Goal: Communication & Community: Answer question/provide support

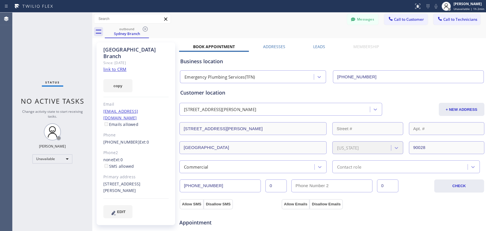
scroll to position [49987, 0]
click at [59, 210] on div "Status No active tasks Change activity state to start receiving tasks. [PERSON_…" at bounding box center [53, 122] width 80 height 218
click at [57, 164] on div "Status No active tasks Change activity state to start receiving tasks. [PERSON_…" at bounding box center [53, 122] width 80 height 218
click at [58, 152] on div "Status No active tasks Change activity state to start receiving tasks. [PERSON_…" at bounding box center [53, 122] width 80 height 218
click at [57, 154] on div "Unavailable" at bounding box center [52, 158] width 40 height 9
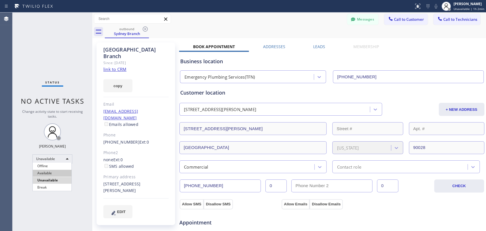
click at [53, 175] on li "Available" at bounding box center [52, 173] width 39 height 7
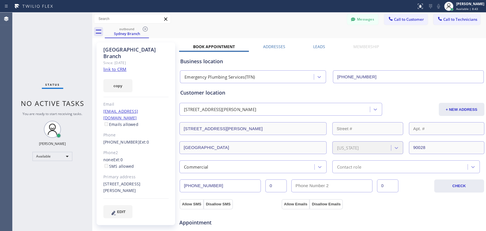
click at [339, 15] on div "Messages Call to Customer Call to Technicians Outbound call Location Emergency …" at bounding box center [288, 19] width 393 height 10
click at [347, 17] on button "Messages" at bounding box center [362, 19] width 31 height 11
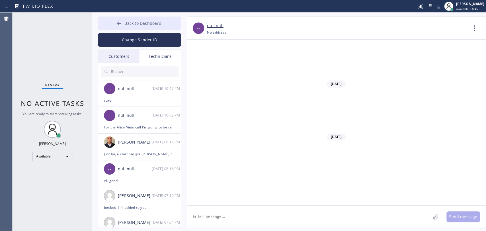
click at [146, 20] on span "Back to Dashboard" at bounding box center [142, 22] width 37 height 5
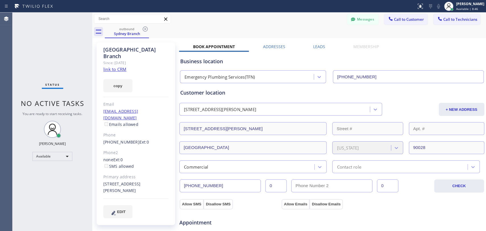
click at [144, 32] on icon at bounding box center [145, 29] width 7 height 7
click at [146, 28] on div "outbound Sydney Branch" at bounding box center [295, 31] width 381 height 13
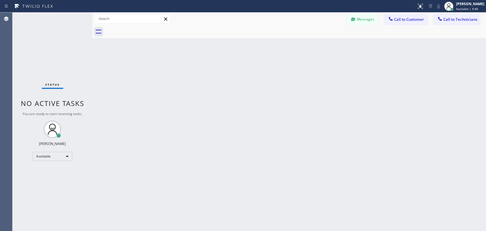
drag, startPoint x: 149, startPoint y: 51, endPoint x: 232, endPoint y: 22, distance: 87.5
click at [149, 51] on div "Back to Dashboard Change Sender ID Customers Technicians DP [PERSON_NAME] [DATE…" at bounding box center [288, 122] width 393 height 218
click at [347, 77] on div "Back to Dashboard Change Sender ID Customers Technicians DP [PERSON_NAME] [DATE…" at bounding box center [288, 122] width 393 height 218
drag, startPoint x: 171, startPoint y: 92, endPoint x: 59, endPoint y: 73, distance: 113.1
click at [163, 90] on div "Back to Dashboard Change Sender ID Customers Technicians DP [PERSON_NAME] [DATE…" at bounding box center [288, 122] width 393 height 218
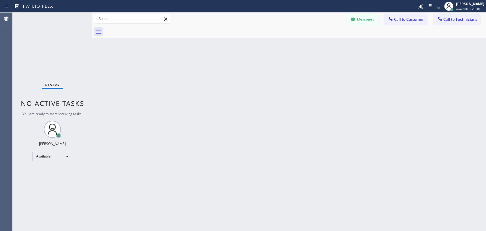
click at [414, 23] on button "Call to Customer" at bounding box center [406, 19] width 44 height 11
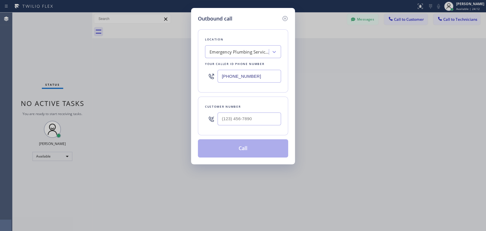
click at [288, 16] on icon at bounding box center [284, 18] width 7 height 7
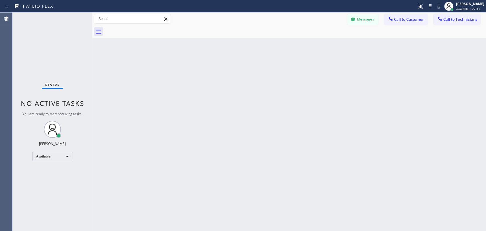
click at [444, 20] on span "Call to Technicians" at bounding box center [460, 19] width 34 height 5
click at [0, 0] on div "Search Technician" at bounding box center [0, 0] width 0 height 0
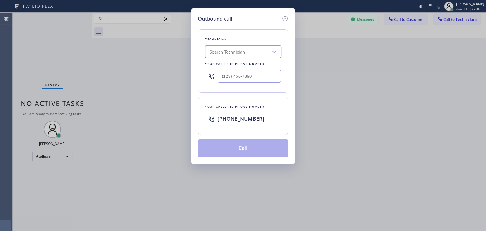
click at [283, 16] on icon at bounding box center [284, 18] width 7 height 7
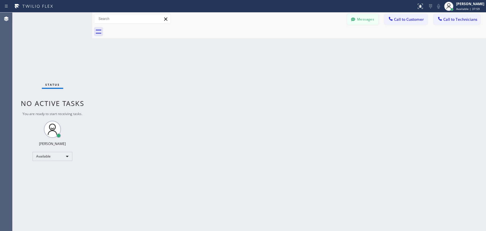
click at [376, 17] on button "Messages" at bounding box center [362, 19] width 31 height 11
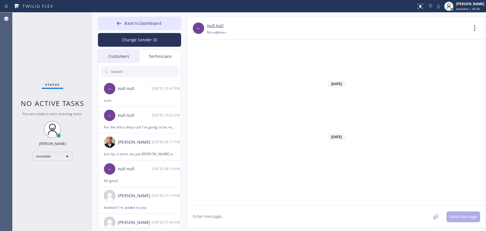
click at [136, 71] on input "text" at bounding box center [144, 71] width 68 height 11
click at [129, 93] on div "-- null null [DATE] 10:47 PM" at bounding box center [139, 88] width 83 height 17
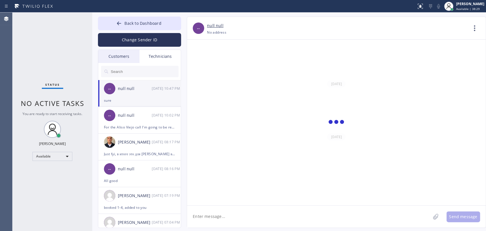
click at [208, 208] on textarea at bounding box center [308, 216] width 243 height 22
paste textarea "Hi hi! We have a new update for October only - you receive +5% for jobs sold wi…"
type textarea "Hi hi! We have a new update for October only - you receive +5% for jobs sold wi…"
click at [152, 130] on li "-- null null [DATE] 10:02 PM For the [GEOGRAPHIC_DATA] call I'm going to be ret…" at bounding box center [139, 120] width 83 height 27
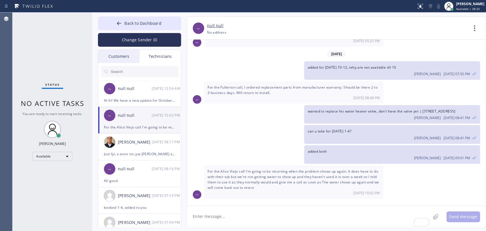
scroll to position [8105, 0]
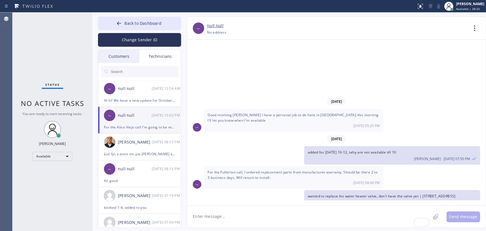
click at [222, 218] on textarea "To enrich screen reader interactions, please activate Accessibility in Grammarl…" at bounding box center [308, 216] width 243 height 22
paste textarea "Hi hi! We have a new update for October only - you receive +5% for jobs sold wi…"
type textarea "Hi hi! We have a new update for October only - you receive +5% for jobs sold wi…"
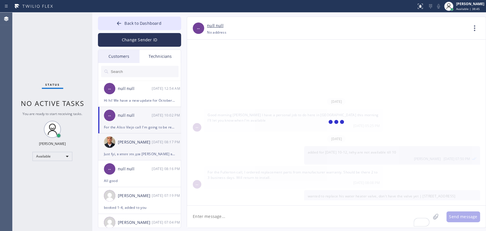
click at [130, 151] on div "Just fyi, в итоге это для [PERSON_NAME] все таки" at bounding box center [139, 154] width 71 height 7
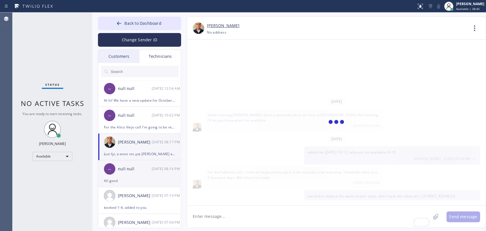
scroll to position [2631, 0]
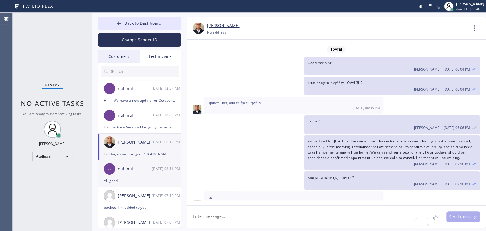
click at [133, 178] on div "All good" at bounding box center [139, 180] width 71 height 7
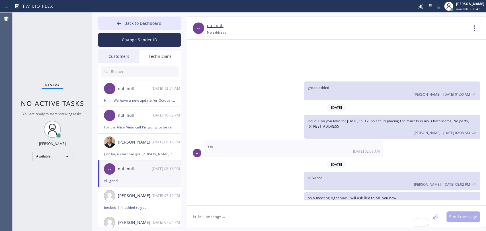
click at [252, 224] on textarea "To enrich screen reader interactions, please activate Accessibility in Grammarl…" at bounding box center [308, 216] width 243 height 22
paste textarea "Hi hi! We have a new update for October only - you receive +5% for jobs sold wi…"
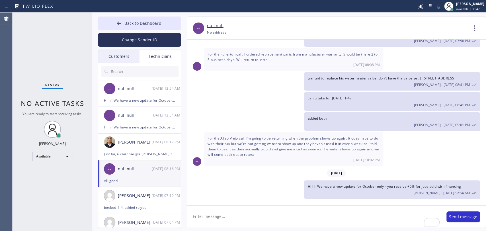
type textarea "Hi hi! We have a new update for October only - you receive +5% for jobs sold wi…"
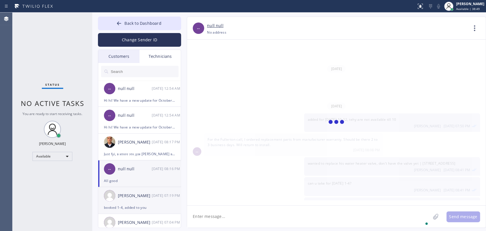
click at [160, 202] on div "[PERSON_NAME] [DATE] 07:19 PM" at bounding box center [139, 195] width 83 height 17
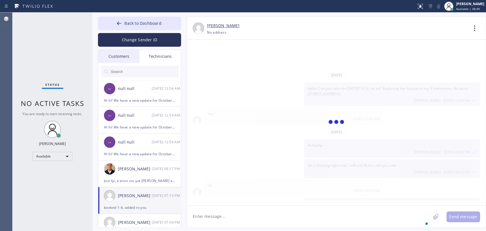
click at [235, 218] on textarea "To enrich screen reader interactions, please activate Accessibility in Grammarl…" at bounding box center [308, 216] width 243 height 22
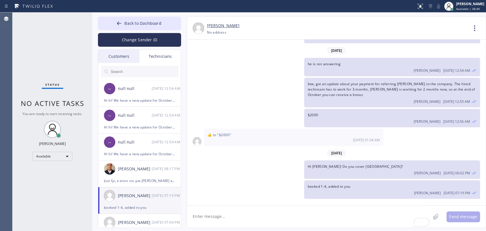
scroll to position [9078, 0]
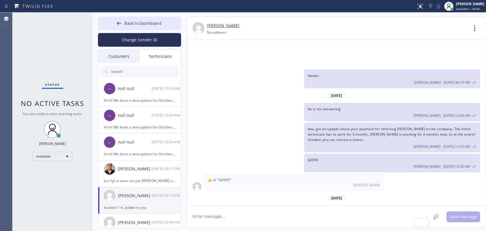
paste textarea "Hi hi! We have a new update for October only - you receive +5% for jobs sold wi…"
type textarea "Hi hi! We have a new update for October only - you receive +5% for jobs sold wi…"
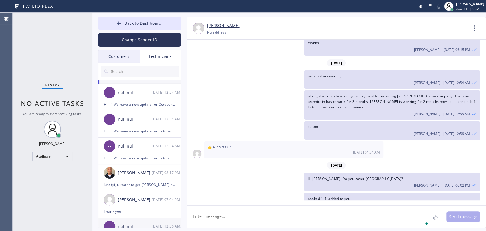
scroll to position [63, 0]
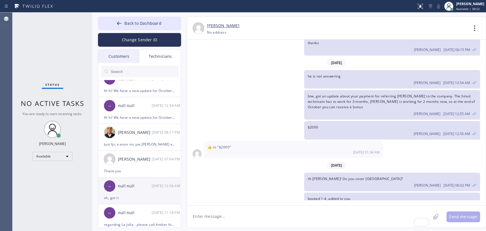
click at [147, 187] on div "null null" at bounding box center [135, 186] width 34 height 7
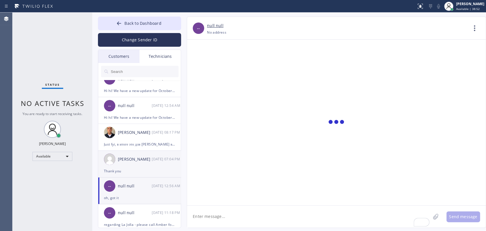
click at [137, 160] on div "[PERSON_NAME]" at bounding box center [135, 159] width 34 height 7
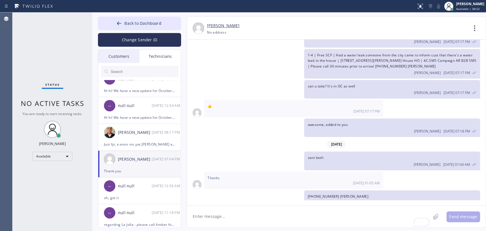
scroll to position [1934, 0]
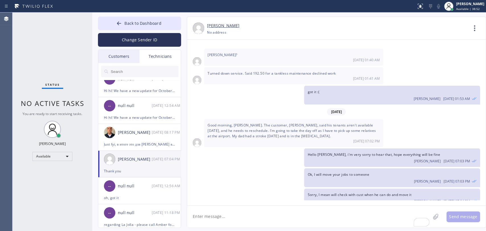
click at [263, 220] on textarea "To enrich screen reader interactions, please activate Accessibility in Grammarl…" at bounding box center [308, 216] width 243 height 22
paste textarea "Hi hi! We have a new update for October only - you receive +5% for jobs sold wi…"
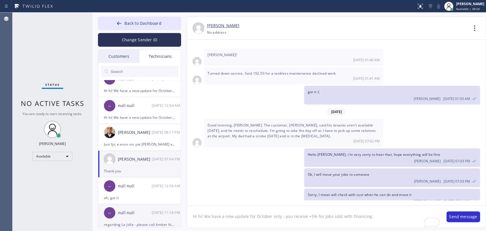
drag, startPoint x: 203, startPoint y: 213, endPoint x: 144, endPoint y: 213, distance: 58.6
click at [147, 214] on div "Back to Dashboard Change Sender ID Customers Technicians DP [PERSON_NAME] [DATE…" at bounding box center [288, 122] width 393 height 218
type textarea "We have a new update for October only - you receive +5% for jobs sold with fina…"
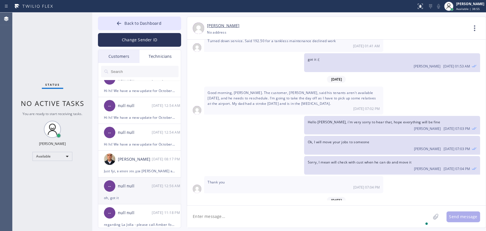
click at [135, 202] on li "-- null null [DATE] 12:56 AM oh, got it" at bounding box center [139, 190] width 83 height 27
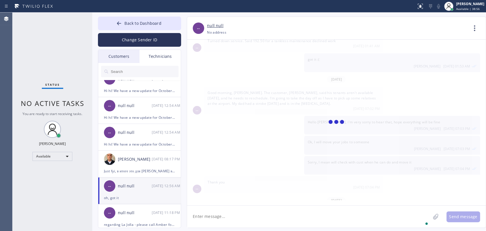
scroll to position [652, 0]
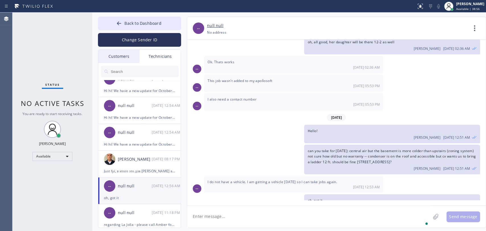
click at [220, 219] on textarea "To enrich screen reader interactions, please activate Accessibility in Grammarl…" at bounding box center [308, 216] width 243 height 22
click at [140, 218] on div "-- null null [DATE] 11:18 PM" at bounding box center [139, 212] width 83 height 17
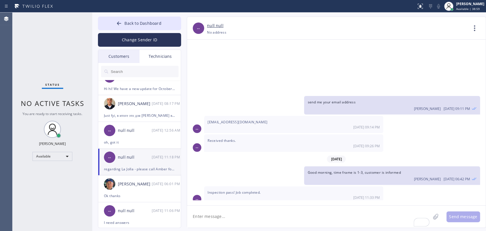
scroll to position [126, 0]
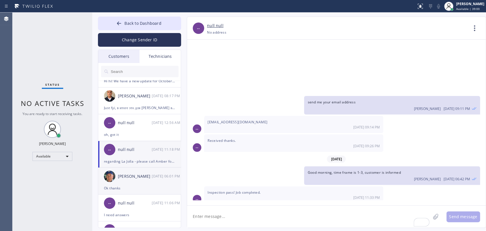
click at [148, 187] on div "Ok thanks" at bounding box center [139, 188] width 71 height 7
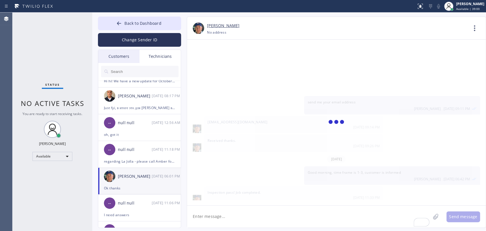
click at [216, 210] on textarea "To enrich screen reader interactions, please activate Accessibility in Grammarl…" at bounding box center [308, 216] width 243 height 22
paste textarea "Hi hi! We have a new update for October only - you receive +5% for jobs sold wi…"
type textarea "Hi hi! We have a new update for October only - you receive +5% for jobs sold wi…"
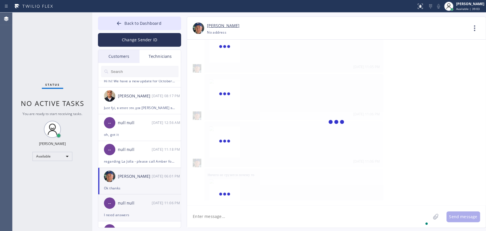
click at [129, 215] on div "I need answers" at bounding box center [139, 214] width 71 height 7
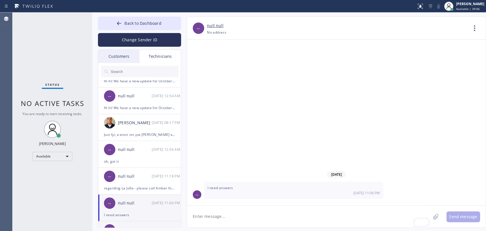
scroll to position [189, 0]
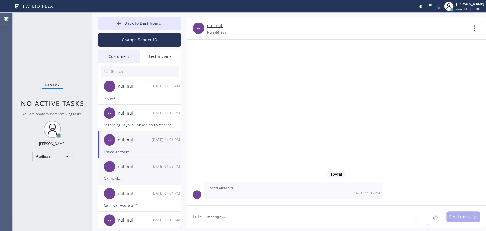
click at [139, 168] on div "null null" at bounding box center [135, 166] width 34 height 7
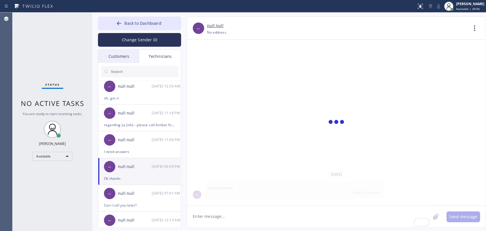
scroll to position [663, 0]
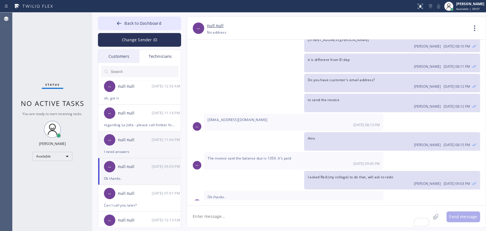
click at [141, 142] on div "null null" at bounding box center [135, 140] width 34 height 7
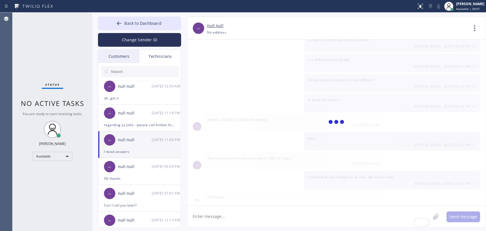
scroll to position [0, 0]
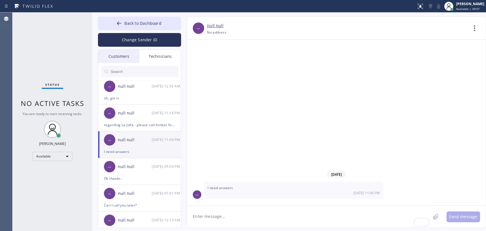
click at [232, 215] on textarea "To enrich screen reader interactions, please activate Accessibility in Grammarl…" at bounding box center [308, 216] width 243 height 22
paste textarea "Hi hi! We have a new update for October only - you receive +5% for jobs sold wi…"
type textarea "Hi hi! We have a new update for October only - you receive +5% for jobs sold wi…"
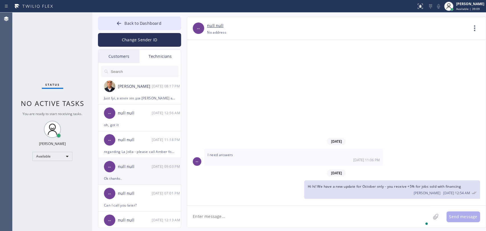
click at [136, 168] on div "null null" at bounding box center [135, 166] width 34 height 7
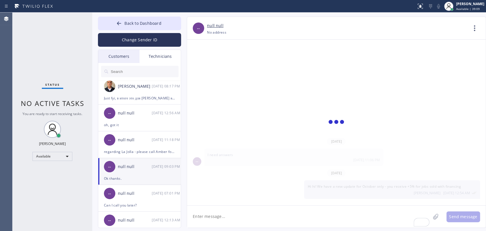
scroll to position [663, 0]
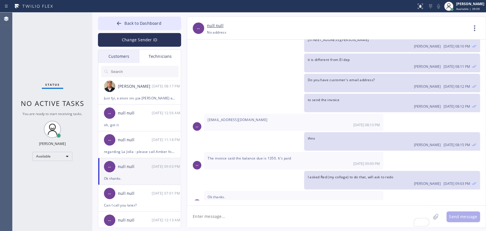
click at [265, 213] on textarea "To enrich screen reader interactions, please activate Accessibility in Grammarl…" at bounding box center [308, 216] width 243 height 22
click at [137, 197] on div "-- null null [DATE] 07:01 PM" at bounding box center [139, 193] width 83 height 17
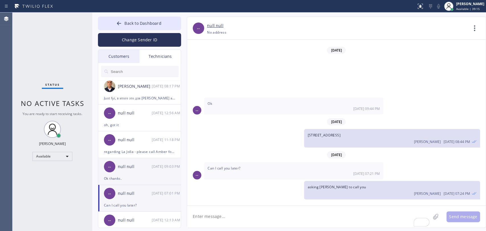
click at [110, 159] on div "-- null null [DATE] 09:03 PM" at bounding box center [139, 166] width 83 height 17
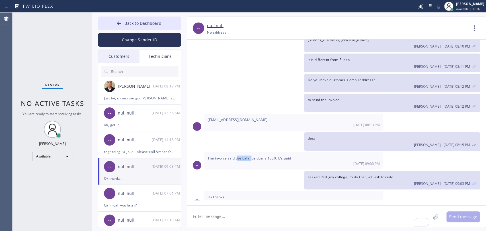
drag, startPoint x: 250, startPoint y: 152, endPoint x: 254, endPoint y: 151, distance: 4.0
click at [254, 152] on div "The invoice said the balance due is 1350. It's paid [DATE] 09:00 PM" at bounding box center [293, 160] width 179 height 17
click at [255, 156] on span "The invoice said the balance due is 1350. It's paid" at bounding box center [248, 158] width 83 height 5
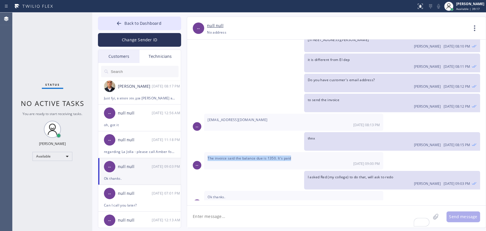
click at [255, 156] on span "The invoice said the balance due is 1350. It's paid" at bounding box center [248, 158] width 83 height 5
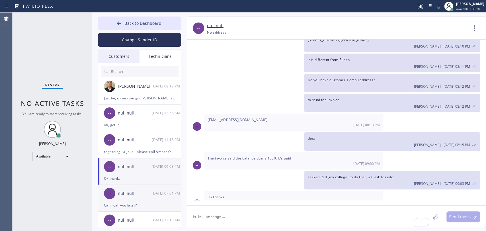
click at [134, 192] on div "null null" at bounding box center [135, 193] width 34 height 7
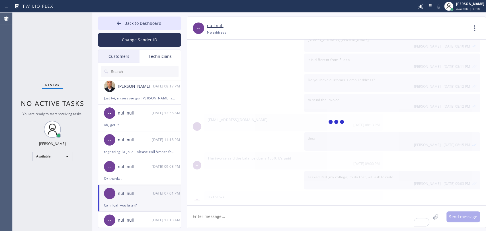
scroll to position [5426, 0]
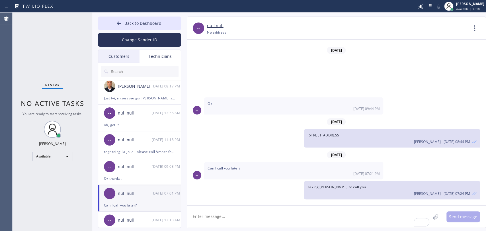
click at [259, 217] on textarea "To enrich screen reader interactions, please activate Accessibility in Grammarl…" at bounding box center [308, 216] width 243 height 22
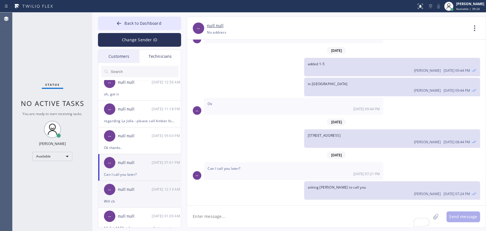
scroll to position [221, 0]
click at [136, 196] on div "-- null null [DATE] 12:13 AM" at bounding box center [139, 188] width 83 height 17
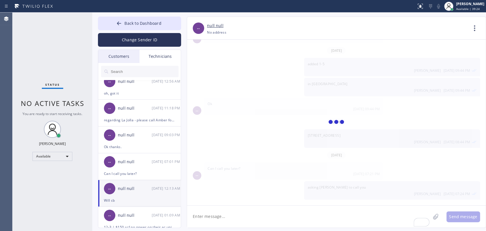
scroll to position [3491, 0]
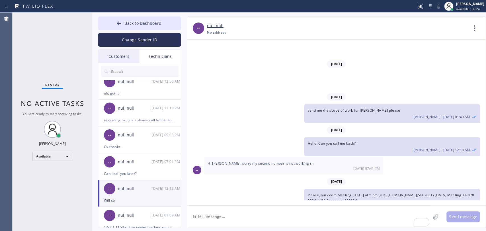
click at [237, 212] on textarea "To enrich screen reader interactions, please activate Accessibility in Grammarl…" at bounding box center [308, 216] width 243 height 22
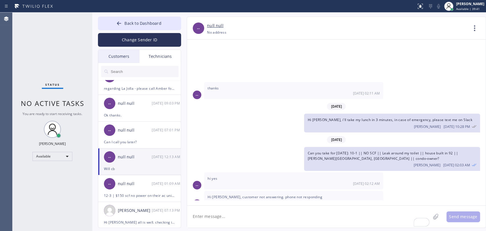
scroll to position [253, 0]
click at [465, 209] on div "-- Can you take for [DATE]: 10-1 || NO SCF || Leak around my toilet || house bu…" at bounding box center [336, 220] width 298 height 22
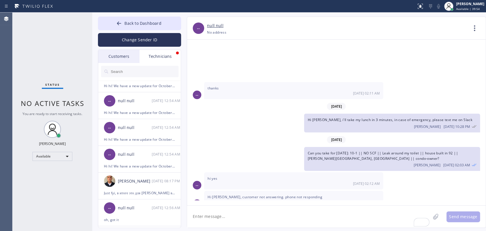
scroll to position [0, 0]
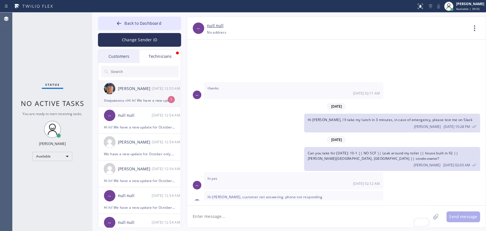
click at [137, 100] on div "Понравилось «Hi hi! We have a new update for October only - you receive +5% for…" at bounding box center [139, 100] width 71 height 7
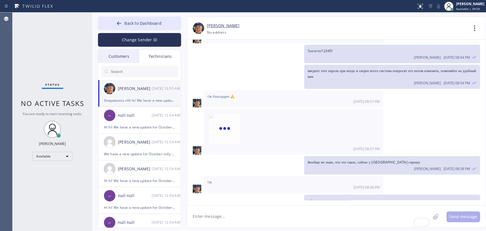
scroll to position [63790, 0]
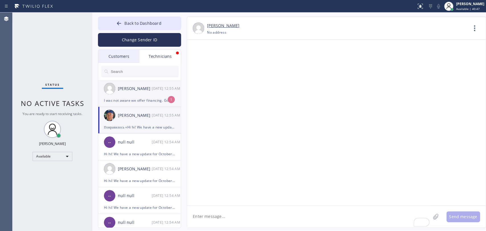
click at [148, 100] on div "I was not aware we offer financing. Good to know" at bounding box center [139, 100] width 71 height 7
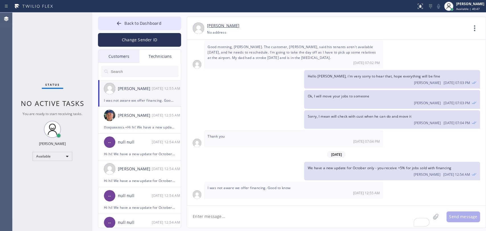
scroll to position [1985, 0]
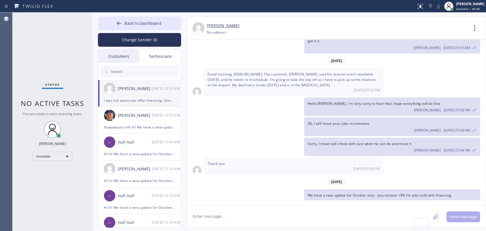
click at [240, 217] on textarea "To enrich screen reader interactions, please activate Accessibility in Grammarl…" at bounding box center [308, 216] width 243 height 22
type textarea "oh, we do"
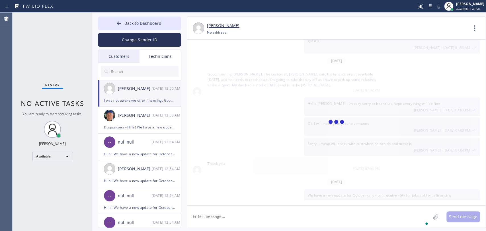
scroll to position [2005, 0]
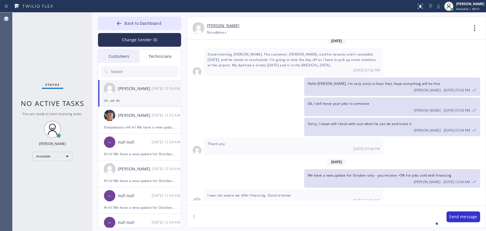
type textarea "2"
click at [421, 189] on div "I was not aware we offer financing. Good to know [DATE] 12:55 AM" at bounding box center [336, 197] width 298 height 17
click at [241, 211] on textarea "1 options - long-term paybent" at bounding box center [313, 216] width 253 height 22
click at [243, 217] on textarea "1 options - long-term paybent" at bounding box center [313, 216] width 253 height 22
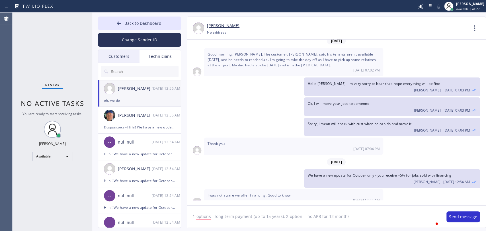
type textarea "1 options - long-term payment (up to 15 years). 2 option - no APR for 12 months"
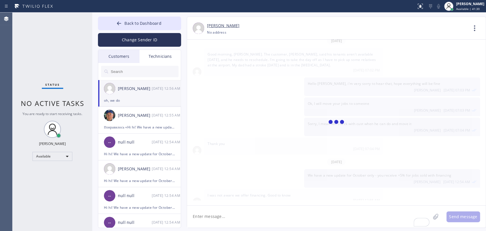
scroll to position [2025, 0]
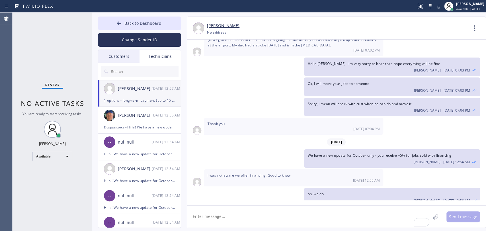
click at [292, 224] on textarea "To enrich screen reader interactions, please activate Accessibility in Grammarl…" at bounding box center [308, 216] width 243 height 22
type textarea "this is for jobs $1,000.00+"
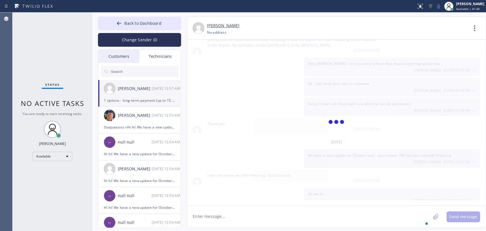
scroll to position [2044, 0]
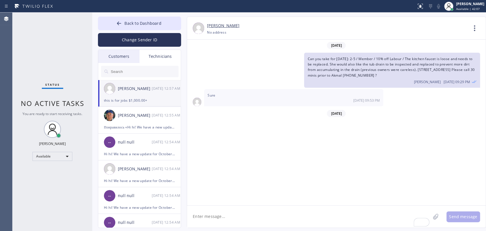
scroll to position [2044, 0]
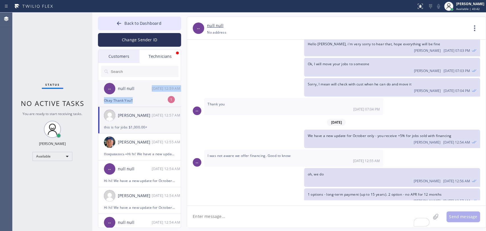
click at [146, 96] on li "-- null null 10/07 12:59 AM Okay Thank You!! 1" at bounding box center [139, 93] width 83 height 27
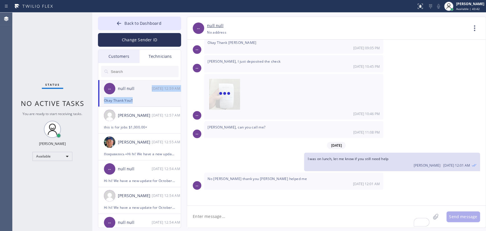
click at [266, 213] on textarea "To enrich screen reader interactions, please activate Accessibility in Grammarl…" at bounding box center [308, 216] width 243 height 22
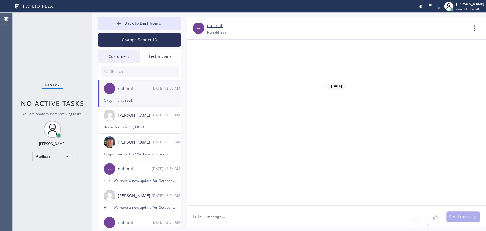
click at [230, 226] on textarea "To enrich screen reader interactions, please activate Accessibility in Grammarl…" at bounding box center [308, 216] width 243 height 22
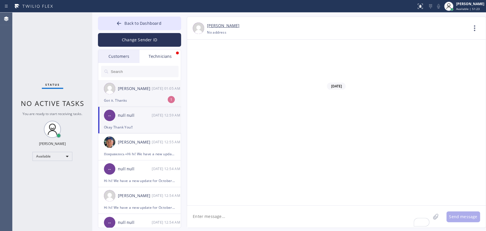
click at [136, 97] on div "Got it. Thanks" at bounding box center [139, 100] width 71 height 7
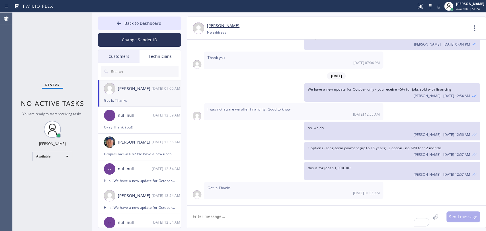
scroll to position [2063, 0]
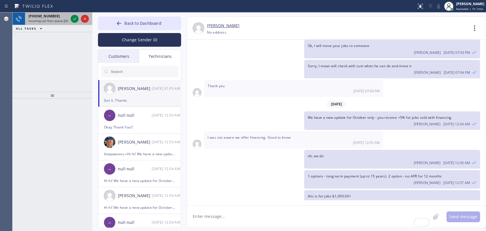
click at [39, 17] on span "[PHONE_NUMBER]" at bounding box center [43, 16] width 31 height 5
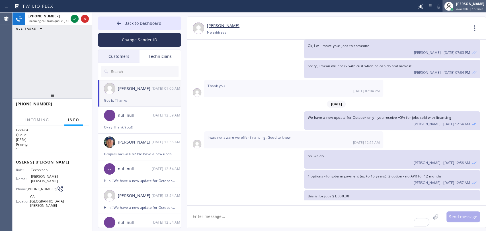
click at [449, 4] on icon at bounding box center [448, 6] width 7 height 7
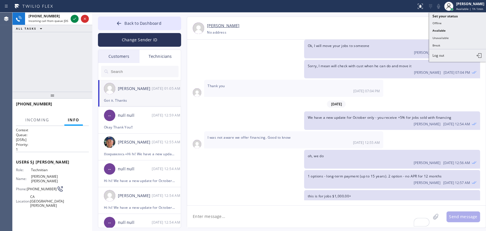
click at [443, 35] on button "Unavailable" at bounding box center [457, 37] width 57 height 7
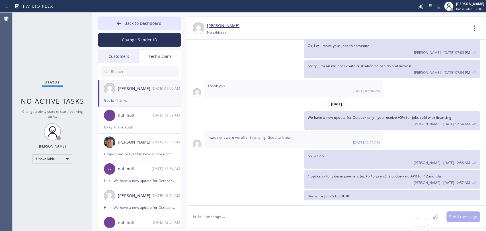
click at [49, 86] on div "Status" at bounding box center [52, 83] width 21 height 6
click at [117, 23] on icon at bounding box center [119, 23] width 6 height 6
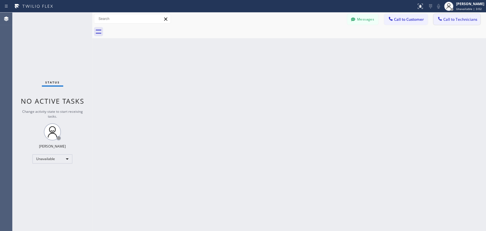
click at [436, 22] on div at bounding box center [439, 19] width 7 height 7
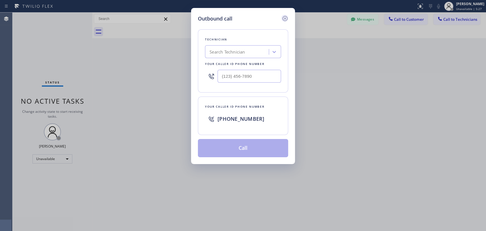
click at [285, 17] on icon at bounding box center [284, 18] width 7 height 7
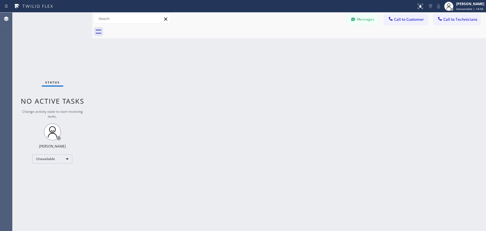
click at [283, 156] on div "Back to Dashboard Change Sender ID Customers Technicians DP [PERSON_NAME] [DATE…" at bounding box center [288, 122] width 393 height 218
click at [46, 160] on div "Unavailable" at bounding box center [52, 158] width 40 height 9
click at [53, 176] on li "Available" at bounding box center [52, 173] width 39 height 7
drag, startPoint x: 110, startPoint y: 174, endPoint x: 171, endPoint y: 73, distance: 117.5
click at [110, 174] on div "Back to Dashboard Change Sender ID Customers Technicians DP [PERSON_NAME] [DATE…" at bounding box center [288, 122] width 393 height 218
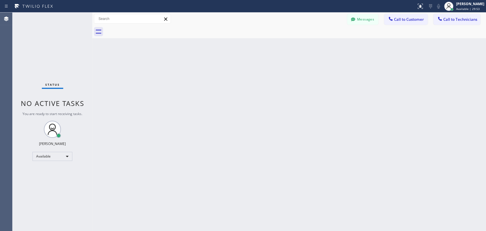
click at [471, 111] on div "Back to Dashboard Change Sender ID Customers Technicians DP [PERSON_NAME] [DATE…" at bounding box center [288, 122] width 393 height 218
click at [359, 15] on button "Messages" at bounding box center [362, 19] width 31 height 11
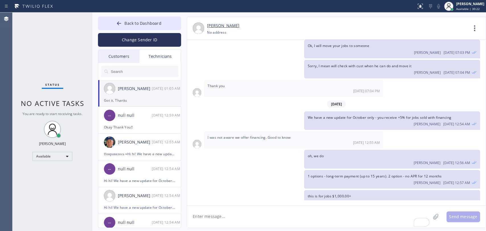
click at [138, 67] on input "text" at bounding box center [144, 71] width 68 height 11
click at [141, 110] on div "-- null null 10/07 12:59 AM" at bounding box center [139, 115] width 83 height 17
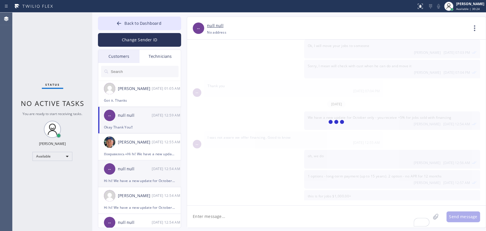
click at [157, 179] on div "Hi hi! We have a new update for October only - you receive +5% for jobs sold wi…" at bounding box center [139, 180] width 71 height 7
click at [142, 73] on input "text" at bounding box center [144, 71] width 68 height 11
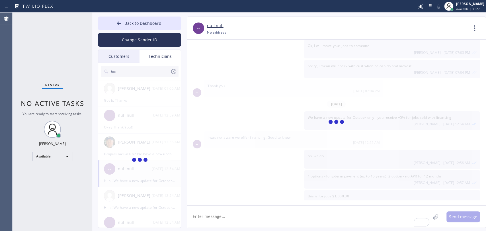
type input "Ь"
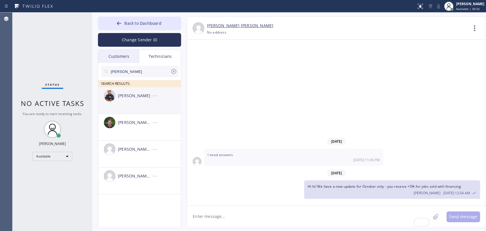
type input "Michael"
click at [145, 99] on div "Mamet Jalilzade --:--" at bounding box center [139, 95] width 83 height 17
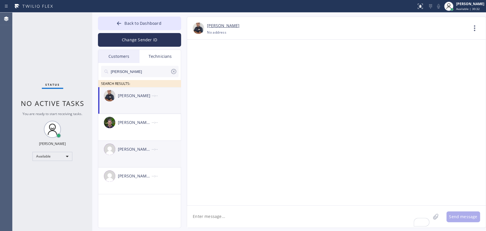
click at [137, 165] on li "Michael Joshua Singh --:--" at bounding box center [139, 154] width 83 height 27
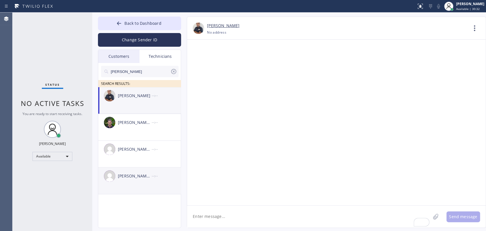
click at [143, 176] on div "Michael Jr Garcia" at bounding box center [135, 176] width 34 height 7
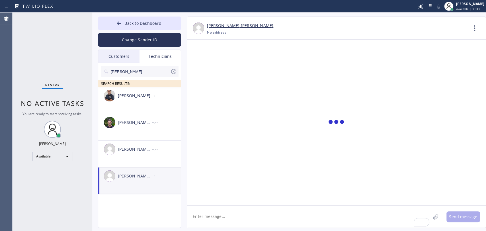
click at [237, 219] on textarea "To enrich screen reader interactions, please activate Accessibility in Grammarl…" at bounding box center [308, 216] width 243 height 22
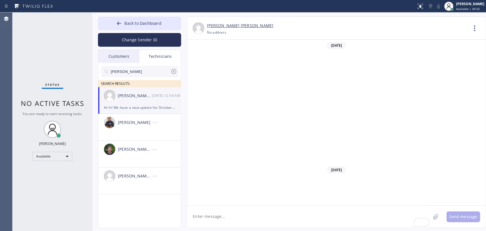
scroll to position [8138, 0]
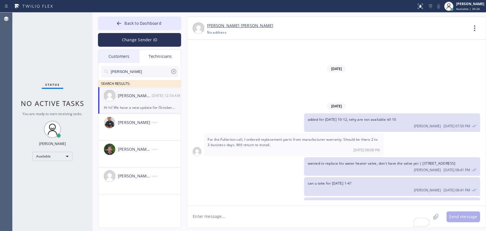
paste textarea "IZMF24"
type textarea "IZMF24 - what's with this job? you told me that you would send me the estimate,…"
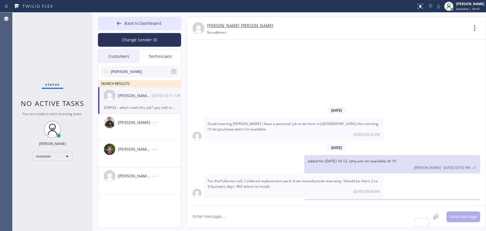
scroll to position [8063, 0]
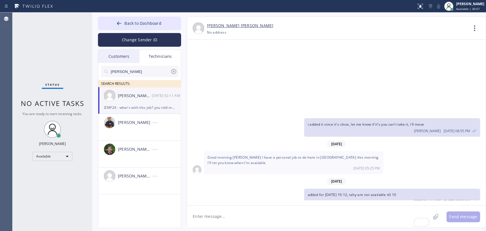
click at [228, 212] on span "For the Fullerton call, I ordered replacement parts from manufacturer warranty.…" at bounding box center [292, 217] width 170 height 10
copy span "For the Fullerton call, I ordered replacement parts from manufacturer warranty.…"
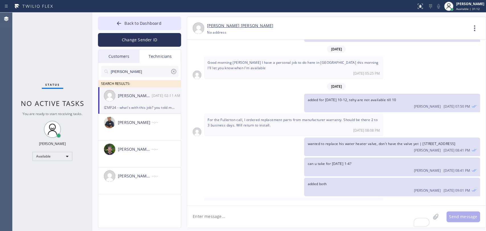
click at [239, 201] on span "For the Aliso Viejo call I'm going to be returning when the problem shows up ag…" at bounding box center [293, 211] width 172 height 21
copy span "For the Aliso Viejo call I'm going to be returning when the problem shows up ag…"
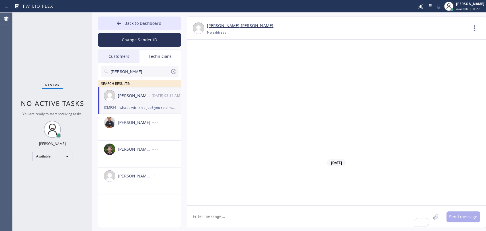
scroll to position [7335, 0]
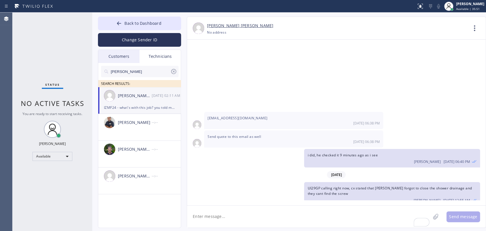
click at [154, 67] on input "Michael" at bounding box center [140, 71] width 60 height 11
click at [223, 215] on textarea "To enrich screen reader interactions, please activate Accessibility in Grammarl…" at bounding box center [308, 216] width 243 height 22
paste textarea "9-12 | free estimate Install a new toilet, I'd be buying a new one from Home De…"
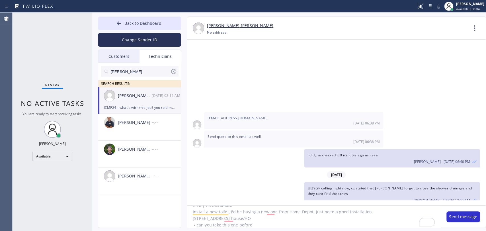
type textarea "9-12 | free estimate Install a new toilet, I'd be buying a new one from Home De…"
click at [133, 69] on input "Michael" at bounding box center [140, 71] width 60 height 11
type input "[PERSON_NAME]"
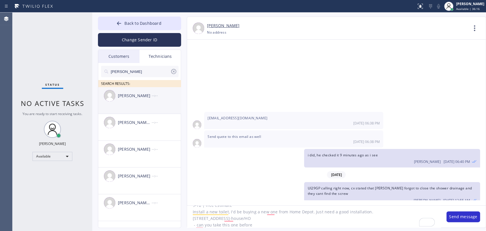
click at [141, 102] on div "Christopher Gonzales --:--" at bounding box center [139, 95] width 83 height 17
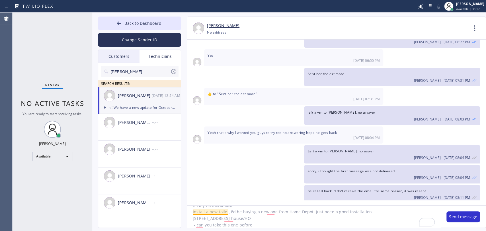
scroll to position [9110, 0]
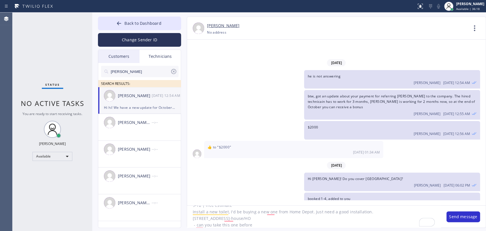
click at [278, 226] on textarea "9-12 | free estimate Install a new toilet, I'd be buying a new one from Home De…" at bounding box center [313, 216] width 253 height 22
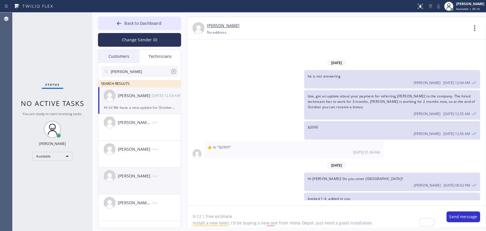
drag, startPoint x: 278, startPoint y: 226, endPoint x: 100, endPoint y: 175, distance: 185.2
click at [107, 178] on div "Back to Dashboard Change Sender ID Customers Technicians DP [PERSON_NAME] [DATE…" at bounding box center [288, 122] width 393 height 218
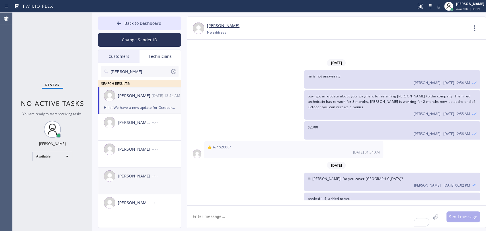
paste textarea "9-12 | free estimate Install a new toilet, I'd be buying a new one from Home De…"
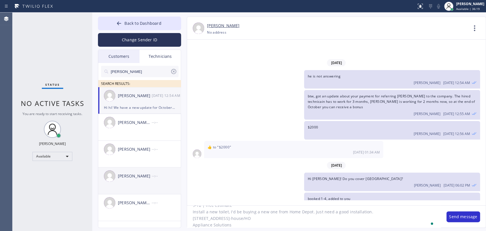
type textarea "9-12 | free estimate Install a new toilet, I'd be buying a new one from Home De…"
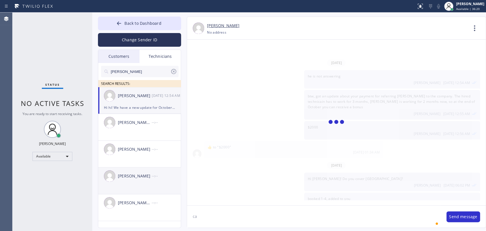
type textarea "c"
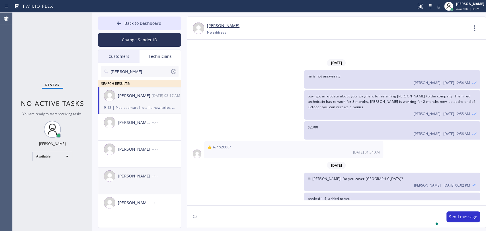
scroll to position [9136, 0]
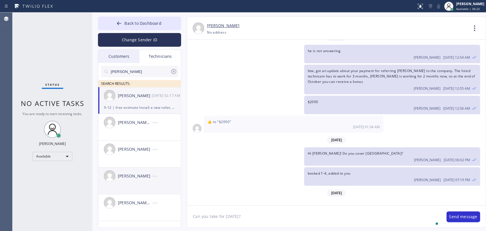
type textarea "Can you take for [DATE]?"
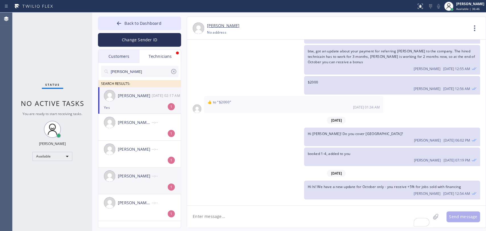
scroll to position [9174, 0]
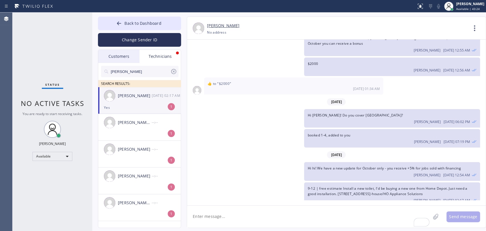
click at [140, 94] on div "[PERSON_NAME]" at bounding box center [135, 95] width 34 height 7
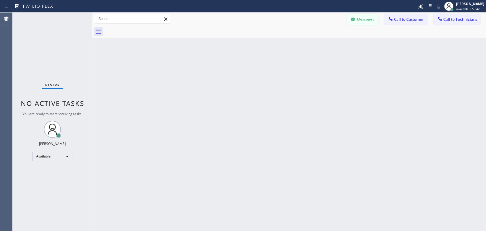
click at [360, 21] on button "Messages" at bounding box center [362, 19] width 31 height 11
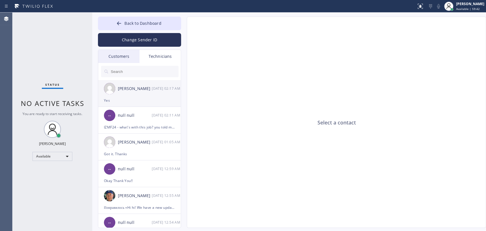
click at [149, 92] on div "Christopher Gonzales 10/07 02:17 AM" at bounding box center [139, 88] width 83 height 17
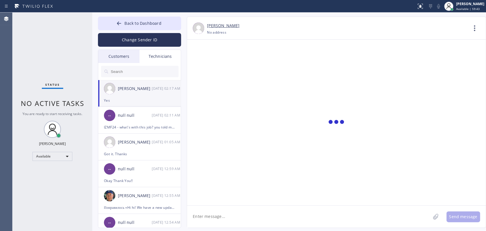
click at [127, 61] on div "Customers" at bounding box center [118, 56] width 41 height 13
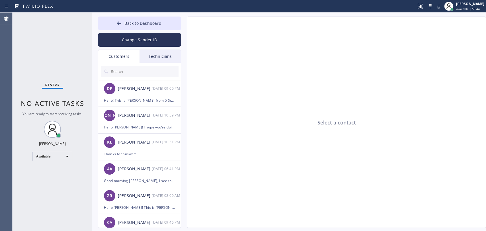
click at [165, 55] on div "Technicians" at bounding box center [159, 56] width 41 height 13
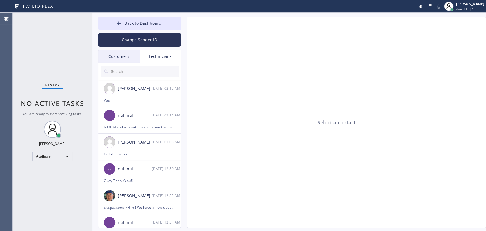
click at [126, 56] on div "Customers" at bounding box center [118, 56] width 41 height 13
click at [0, 0] on input "text" at bounding box center [0, 0] width 0 height 0
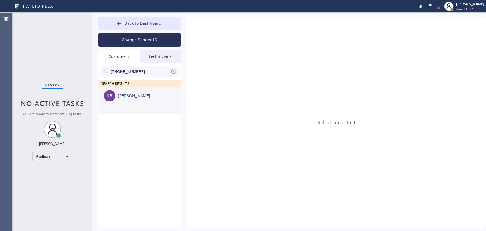
click at [129, 103] on div "SB Sam Butler --:--" at bounding box center [139, 95] width 83 height 17
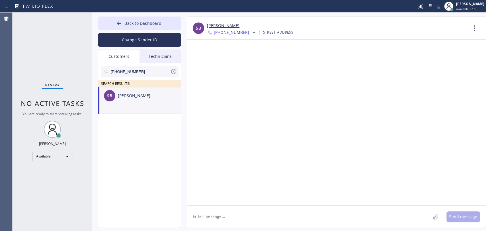
click at [209, 217] on textarea at bounding box center [308, 216] width 243 height 22
drag, startPoint x: 398, startPoint y: 217, endPoint x: 354, endPoint y: 216, distance: 44.1
click at [354, 216] on textarea "Hello Sam! This is Alex from 5 Star Best Plumbing. Our technician Hoviik visite…" at bounding box center [313, 216] width 253 height 22
click at [389, 212] on textarea "Hello Sam! This is Alex from 5 Star Best Plumbing. Our technician Hoviik visite…" at bounding box center [313, 216] width 253 height 22
drag, startPoint x: 391, startPoint y: 218, endPoint x: 372, endPoint y: 220, distance: 19.4
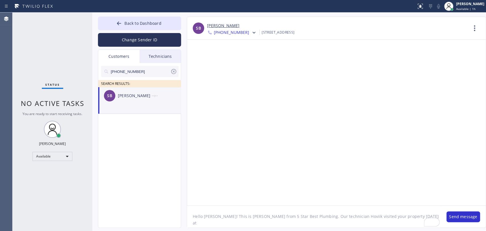
click at [372, 220] on textarea "Hello Sam! This is Alex from 5 Star Best Plumbing. Our technician Hoviik visite…" at bounding box center [313, 216] width 253 height 22
type textarea "Hello Sam! This is Alex from 5 Star Best Plumbing. Our technician Hoviik visite…"
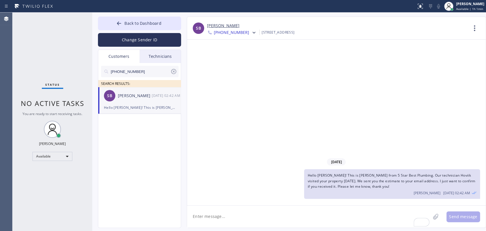
click at [359, 177] on span "Hello Sam! This is Alex from 5 Star Best Plumbing. Our technician Hoviik visite…" at bounding box center [391, 181] width 168 height 16
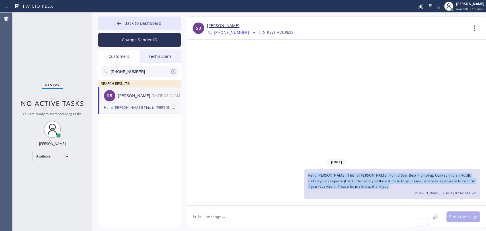
click at [359, 177] on span "Hello Sam! This is Alex from 5 Star Best Plumbing. Our technician Hoviik visite…" at bounding box center [391, 181] width 168 height 16
click at [353, 182] on span "Hello Sam! This is Alex from 5 Star Best Plumbing. Our technician Hoviik visite…" at bounding box center [391, 181] width 168 height 16
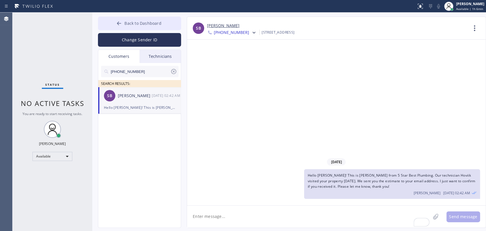
drag, startPoint x: 182, startPoint y: 24, endPoint x: 177, endPoint y: 24, distance: 4.9
click at [178, 24] on div "Back to Dashboard Change Sender ID Customers Technicians (323) 445-1337 SEARCH …" at bounding box center [288, 122] width 393 height 218
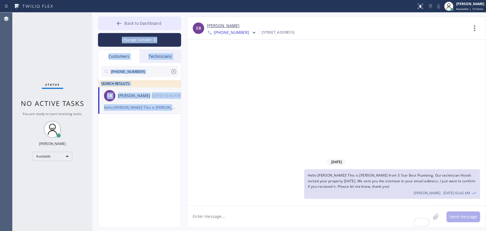
click at [175, 24] on button "Back to Dashboard" at bounding box center [139, 24] width 83 height 14
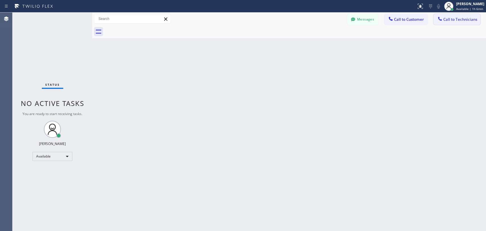
click at [441, 15] on button "Call to Technicians" at bounding box center [456, 19] width 47 height 11
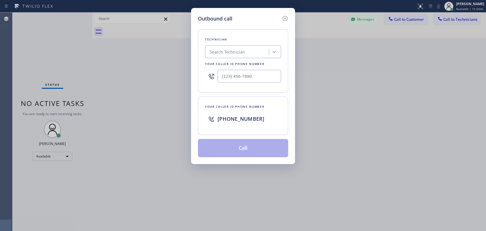
click at [259, 45] on div "Technician Search Technician Your caller id phone number" at bounding box center [243, 60] width 90 height 63
click at [256, 52] on div "Search Technician" at bounding box center [238, 52] width 62 height 10
type input "Nick"
click at [229, 65] on div "[PERSON_NAME]" at bounding box center [243, 64] width 76 height 10
type input "[PHONE_NUMBER]"
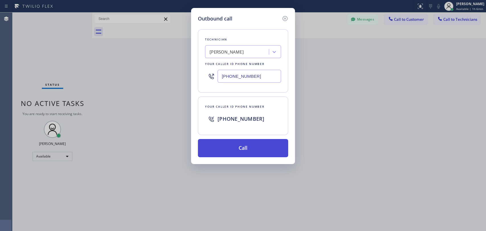
click at [232, 146] on button "Call" at bounding box center [243, 148] width 90 height 18
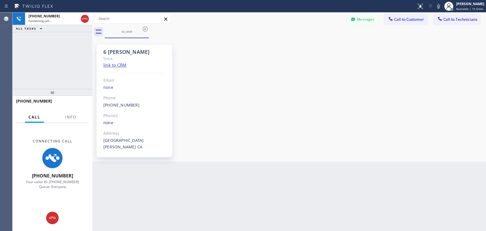
scroll to position [63790, 0]
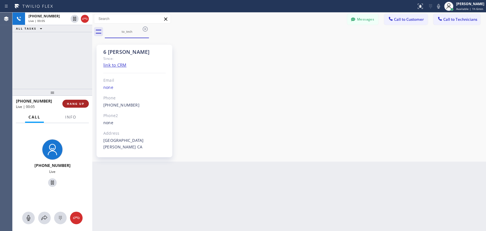
click at [68, 105] on span "HANG UP" at bounding box center [75, 104] width 17 height 4
click at [69, 103] on span "HANG UP" at bounding box center [75, 104] width 17 height 4
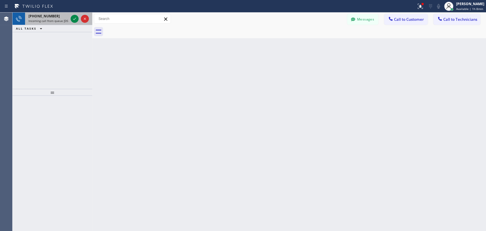
click at [54, 19] on span "Incoming call from queue [DSRs]" at bounding box center [50, 21] width 44 height 4
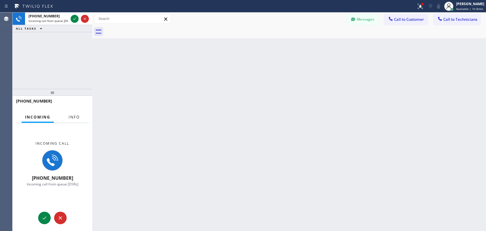
click at [79, 112] on button "Info" at bounding box center [74, 117] width 18 height 11
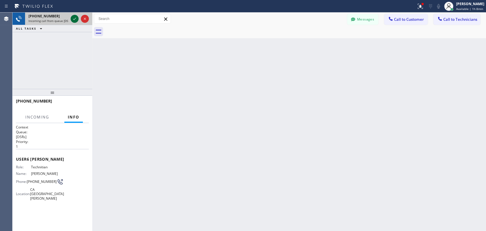
click at [72, 19] on icon at bounding box center [74, 18] width 7 height 7
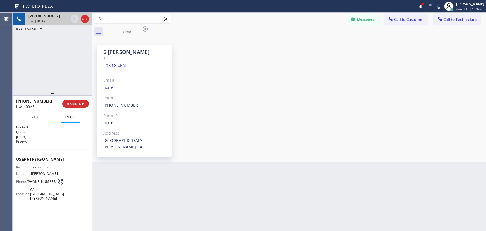
scroll to position [63790, 0]
click at [82, 105] on span "HANG UP" at bounding box center [75, 104] width 17 height 4
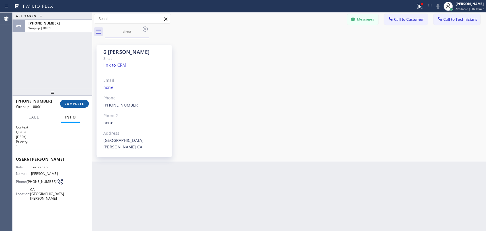
click at [80, 101] on button "COMPLETE" at bounding box center [74, 104] width 29 height 8
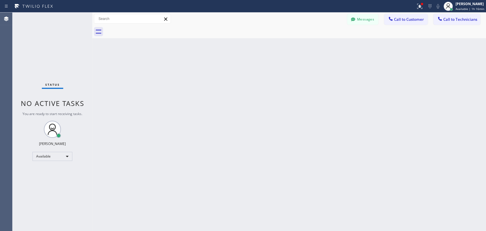
click at [298, 157] on div "Back to Dashboard Change Sender ID Customers Technicians (323) 445-1337 SEARCH …" at bounding box center [288, 122] width 393 height 218
click at [473, 3] on div "[PERSON_NAME]" at bounding box center [469, 3] width 29 height 5
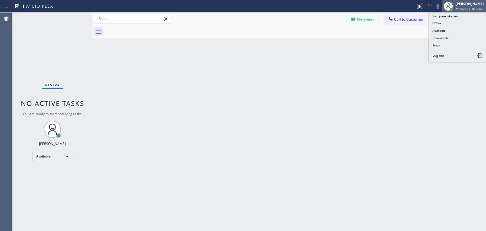
click at [445, 19] on button "Offline" at bounding box center [457, 22] width 57 height 7
